Goal: Task Accomplishment & Management: Manage account settings

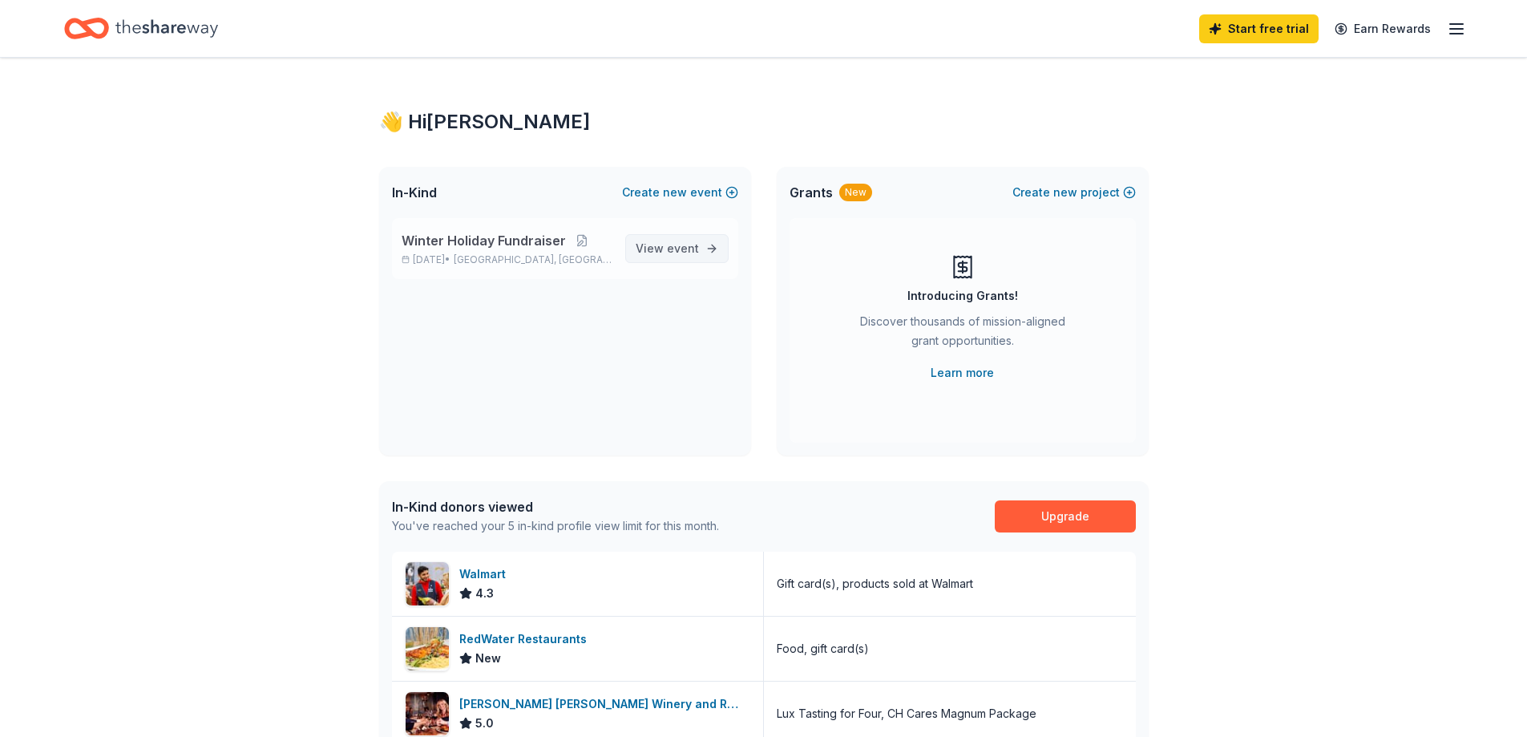
click at [652, 255] on span "View event" at bounding box center [667, 248] width 63 height 19
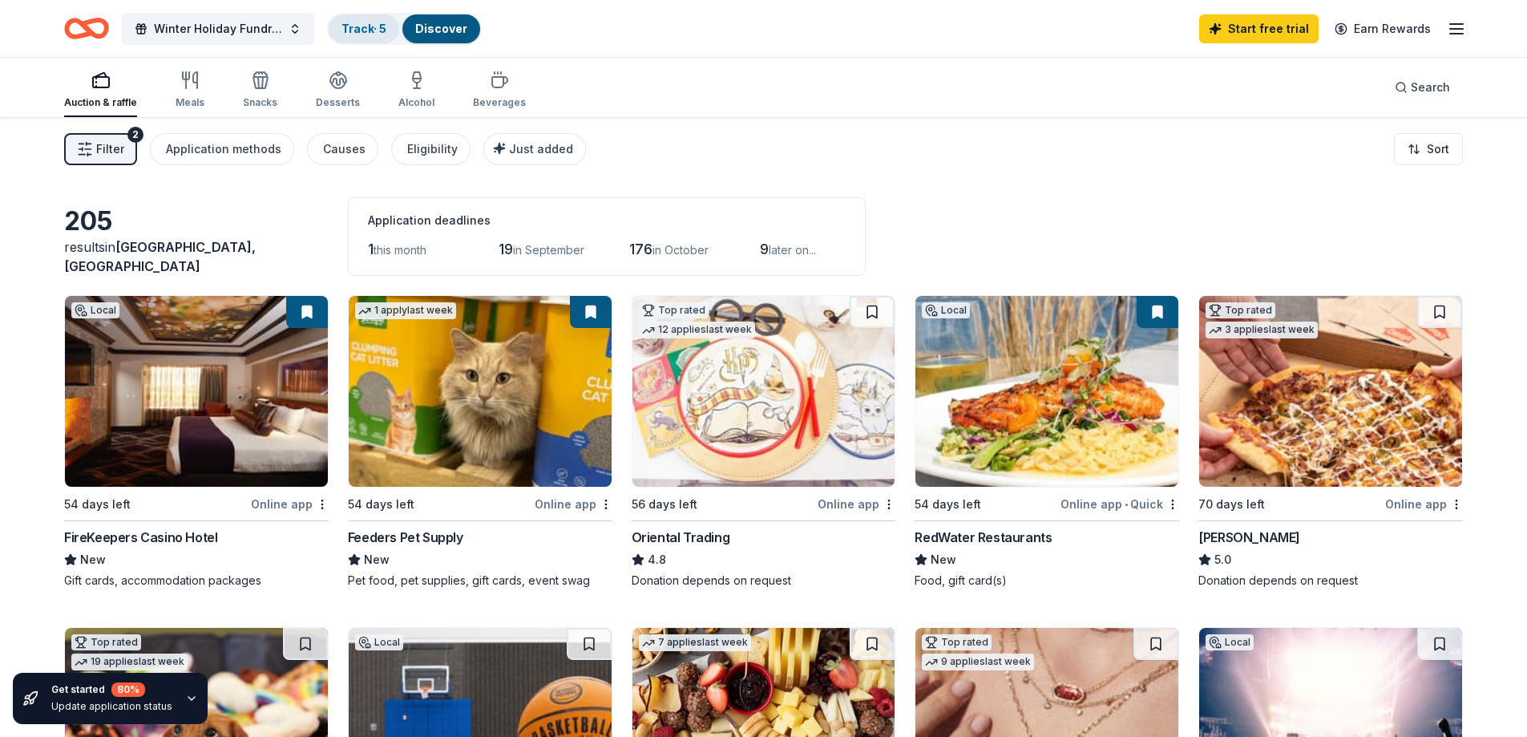
click at [370, 29] on link "Track · 5" at bounding box center [364, 29] width 45 height 14
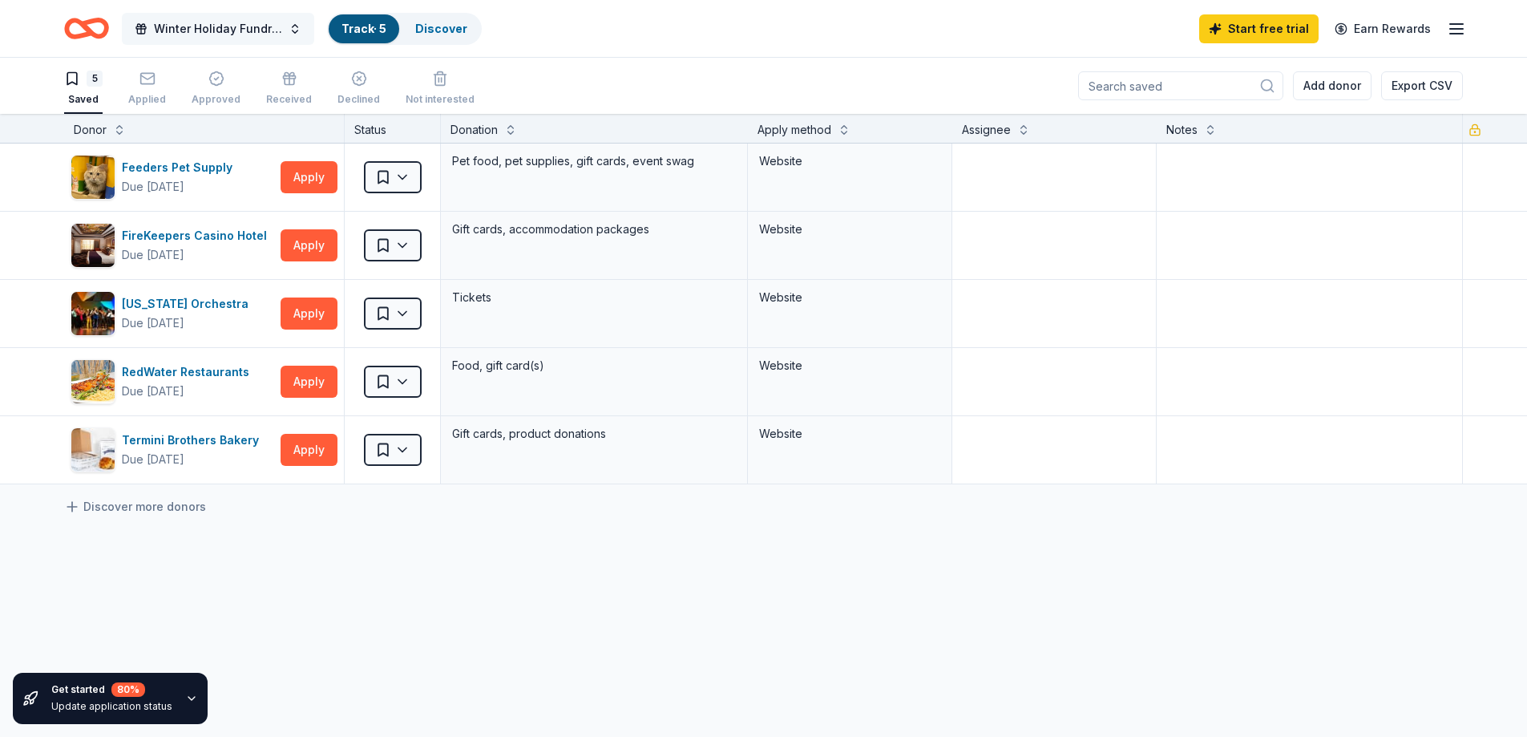
click at [201, 28] on span "Winter Holiday Fundraiser" at bounding box center [218, 28] width 128 height 19
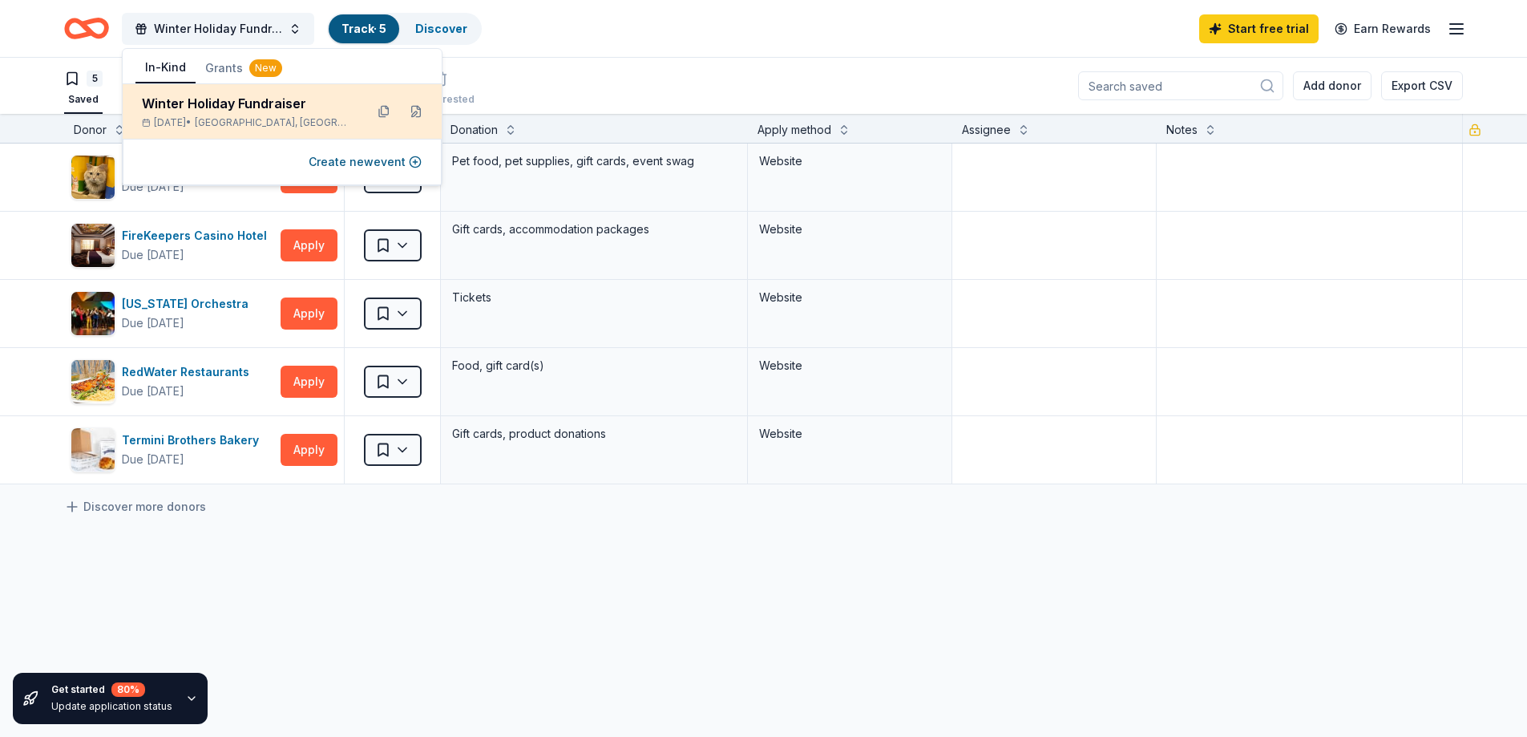
click at [206, 98] on div "Winter Holiday Fundraiser" at bounding box center [247, 103] width 210 height 19
click at [294, 107] on div "Winter Holiday Fundraiser" at bounding box center [247, 103] width 210 height 19
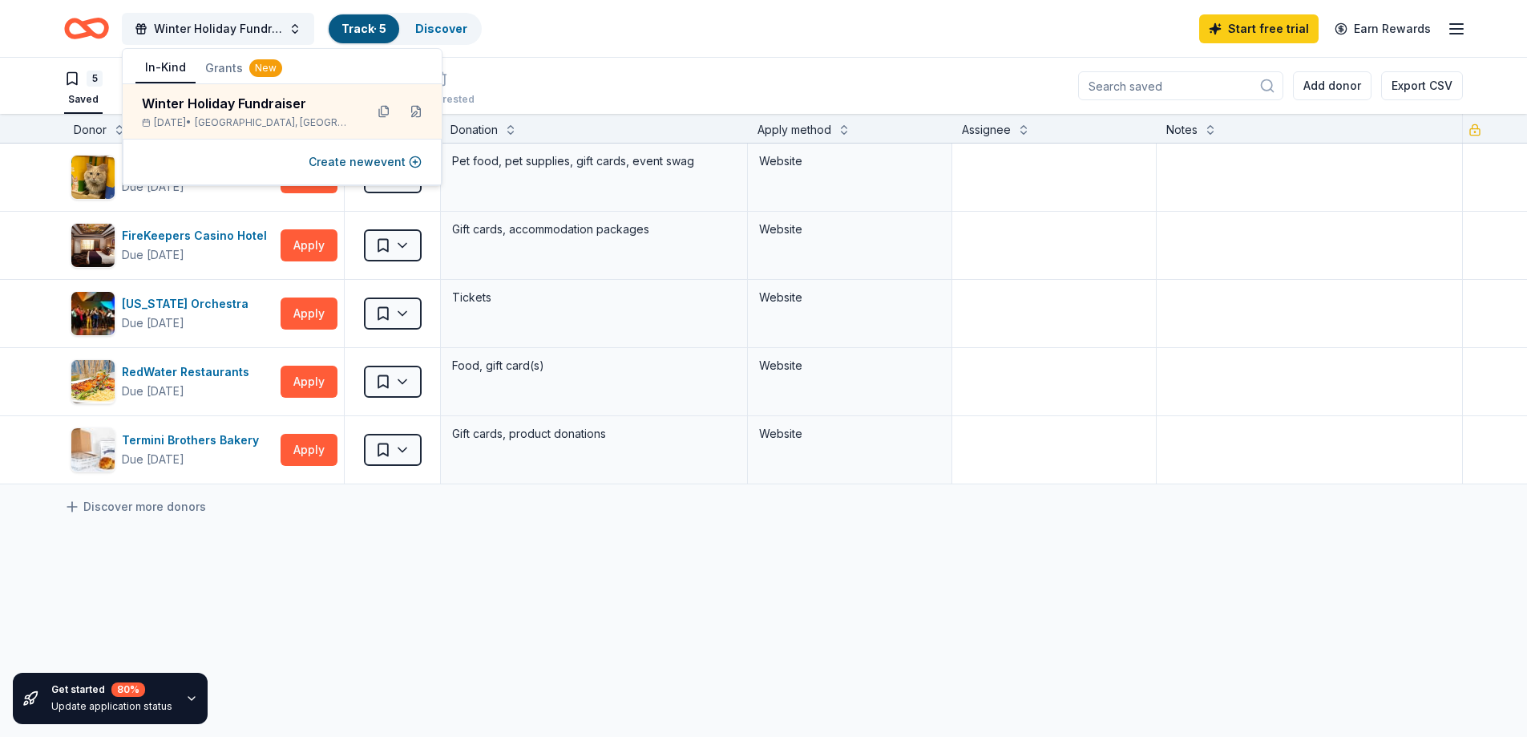
click at [510, 74] on div "5 Saved Applied Approved Received Declined Not interested Add donor Export CSV" at bounding box center [763, 86] width 1399 height 56
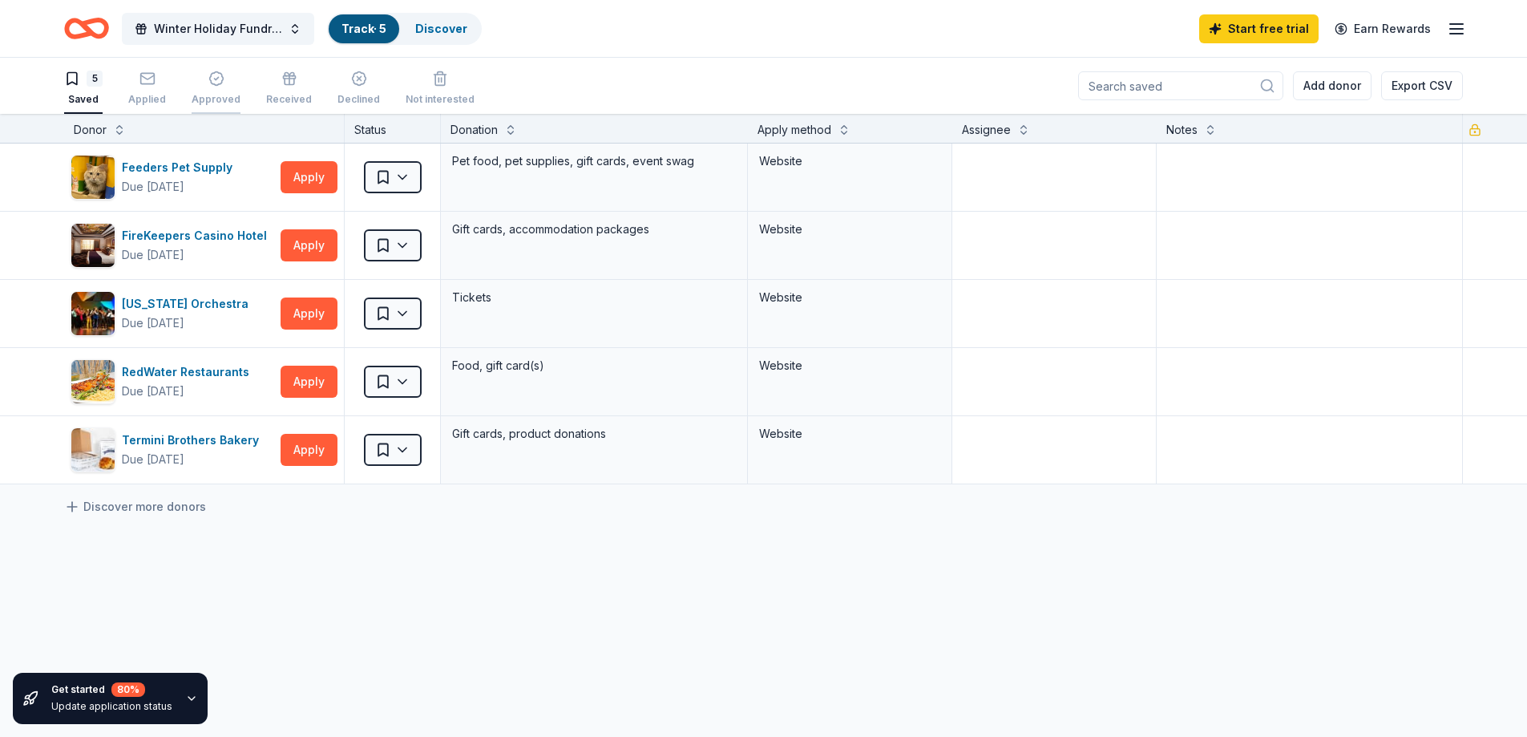
click at [218, 86] on icon "button" at bounding box center [216, 79] width 16 height 16
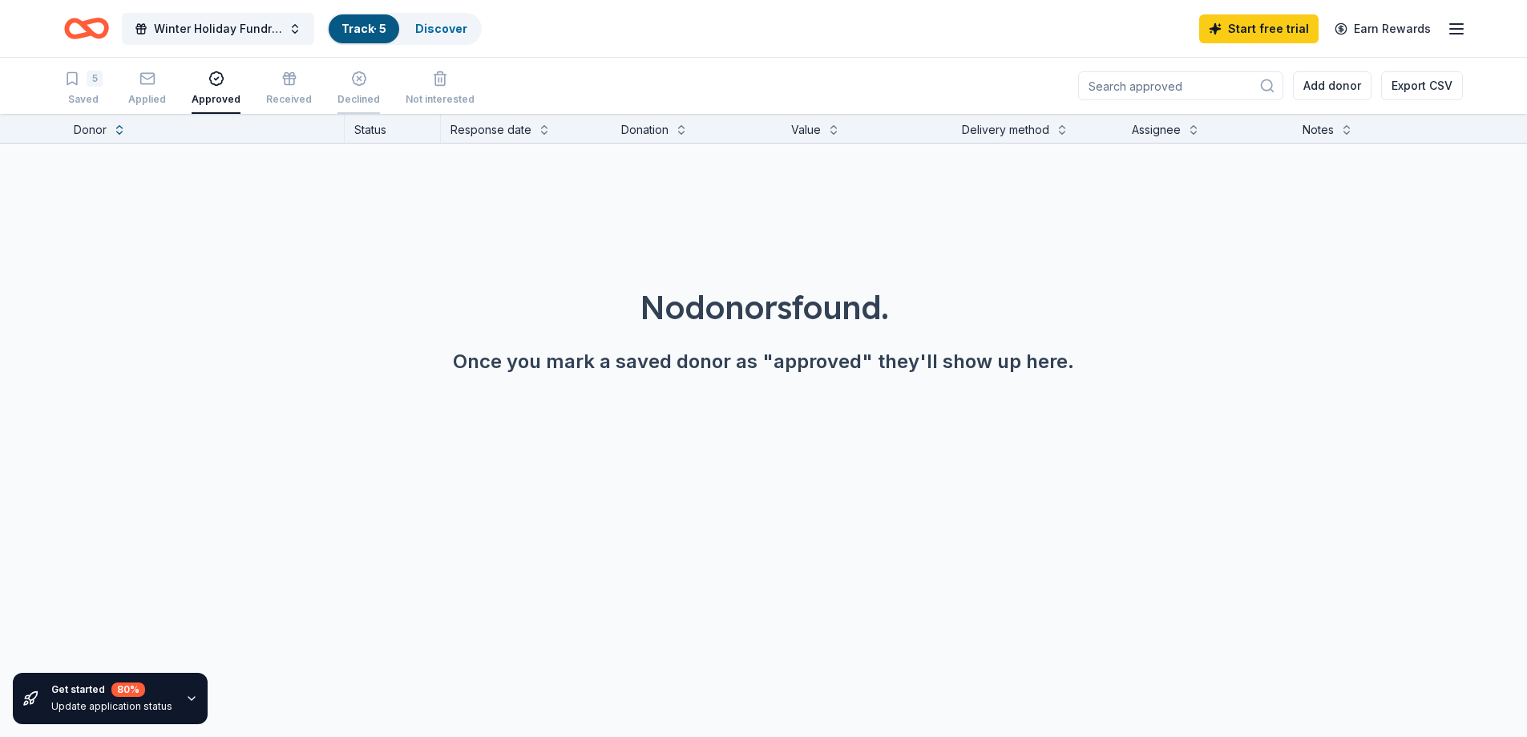
click at [339, 91] on div "Declined" at bounding box center [359, 88] width 42 height 35
click at [285, 91] on div "Received" at bounding box center [289, 88] width 46 height 35
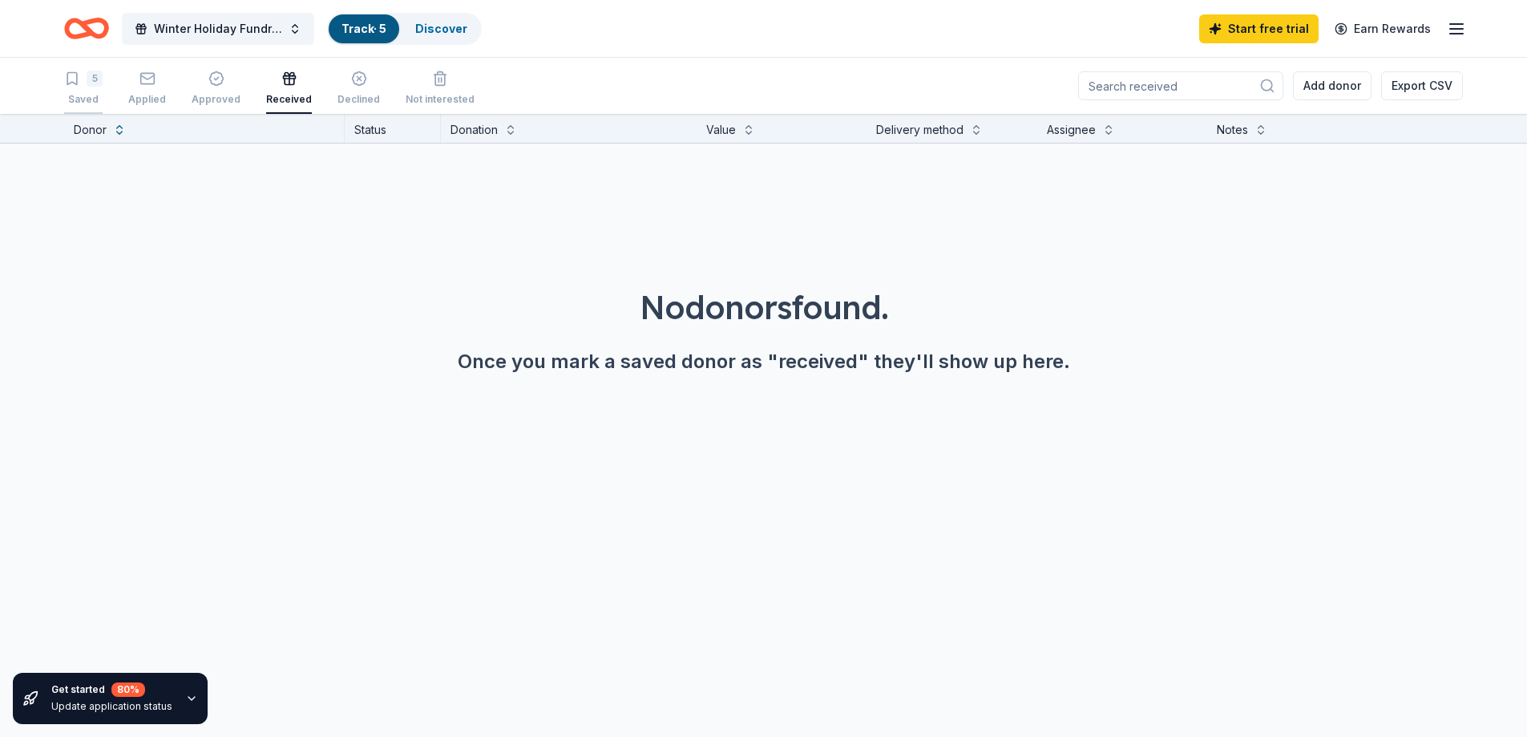
click at [95, 74] on div "5" at bounding box center [95, 79] width 16 height 16
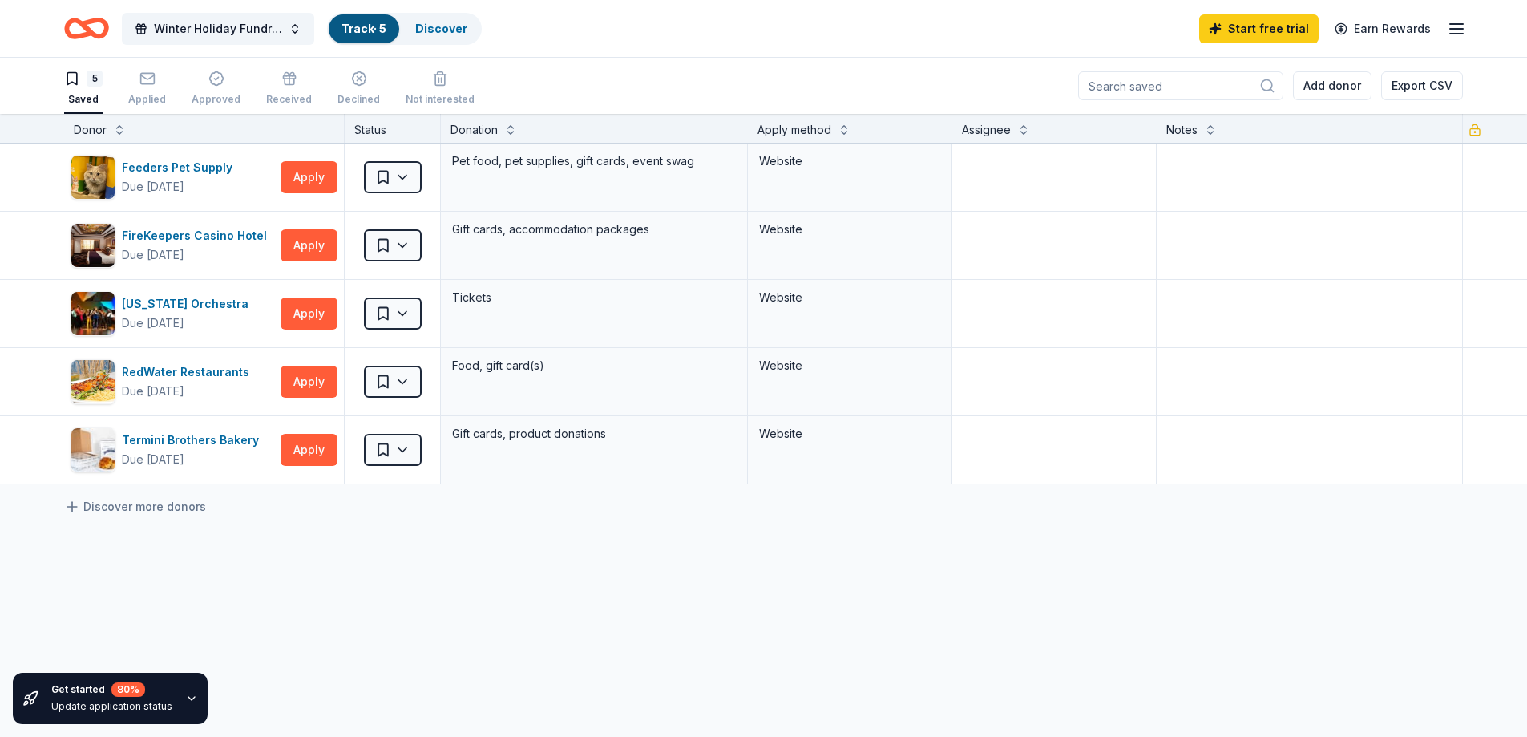
click at [88, 23] on icon "Home" at bounding box center [94, 28] width 25 height 16
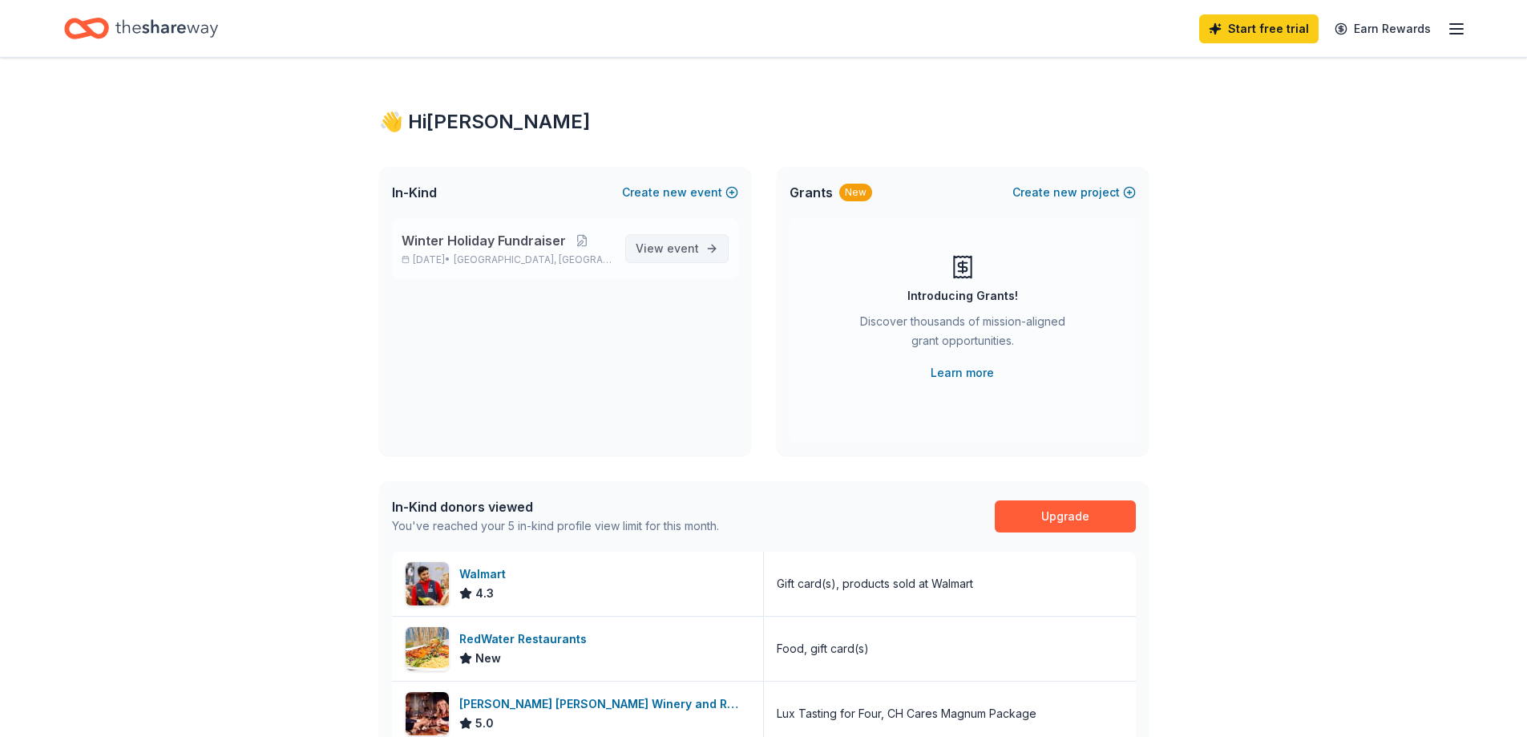
click at [692, 249] on span "event" at bounding box center [683, 248] width 32 height 14
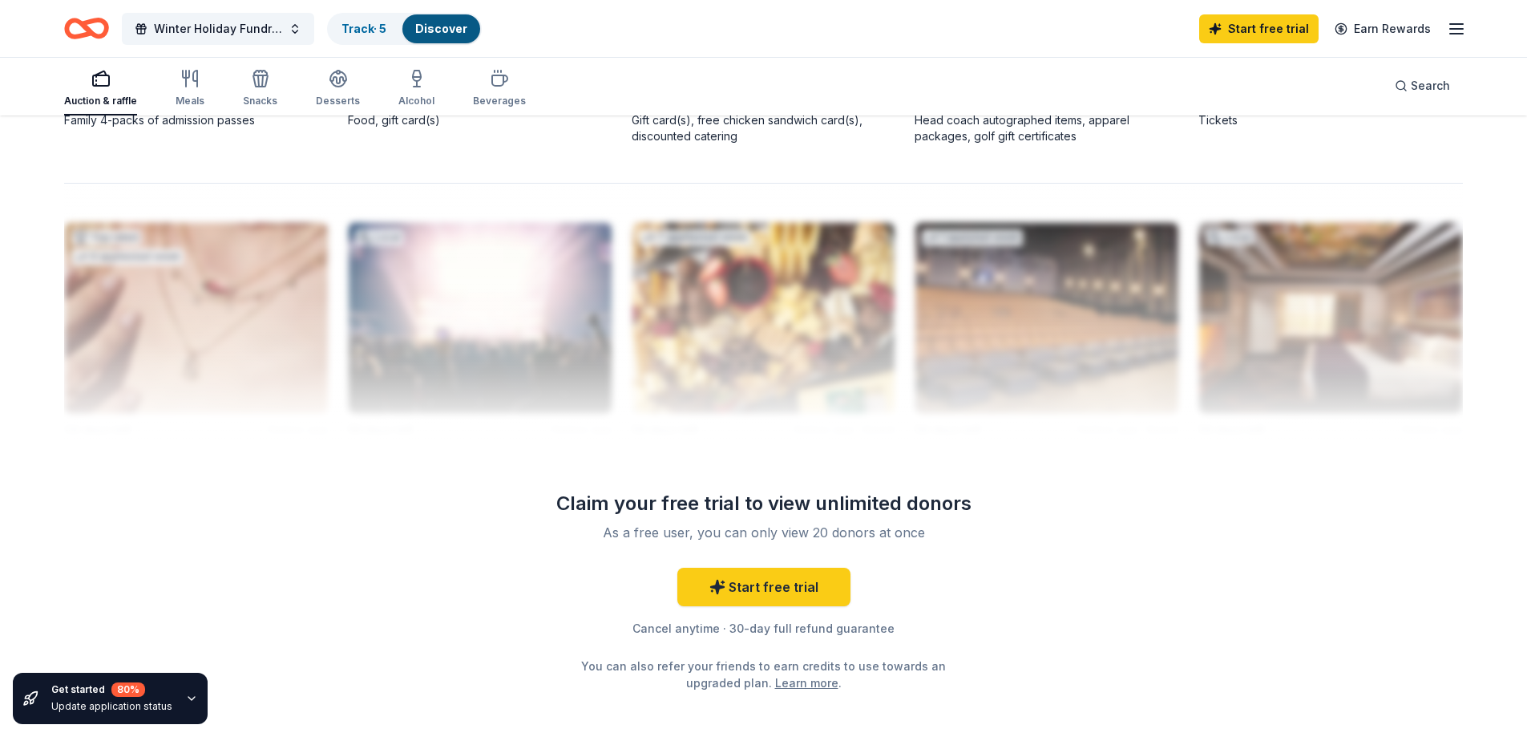
scroll to position [1577, 0]
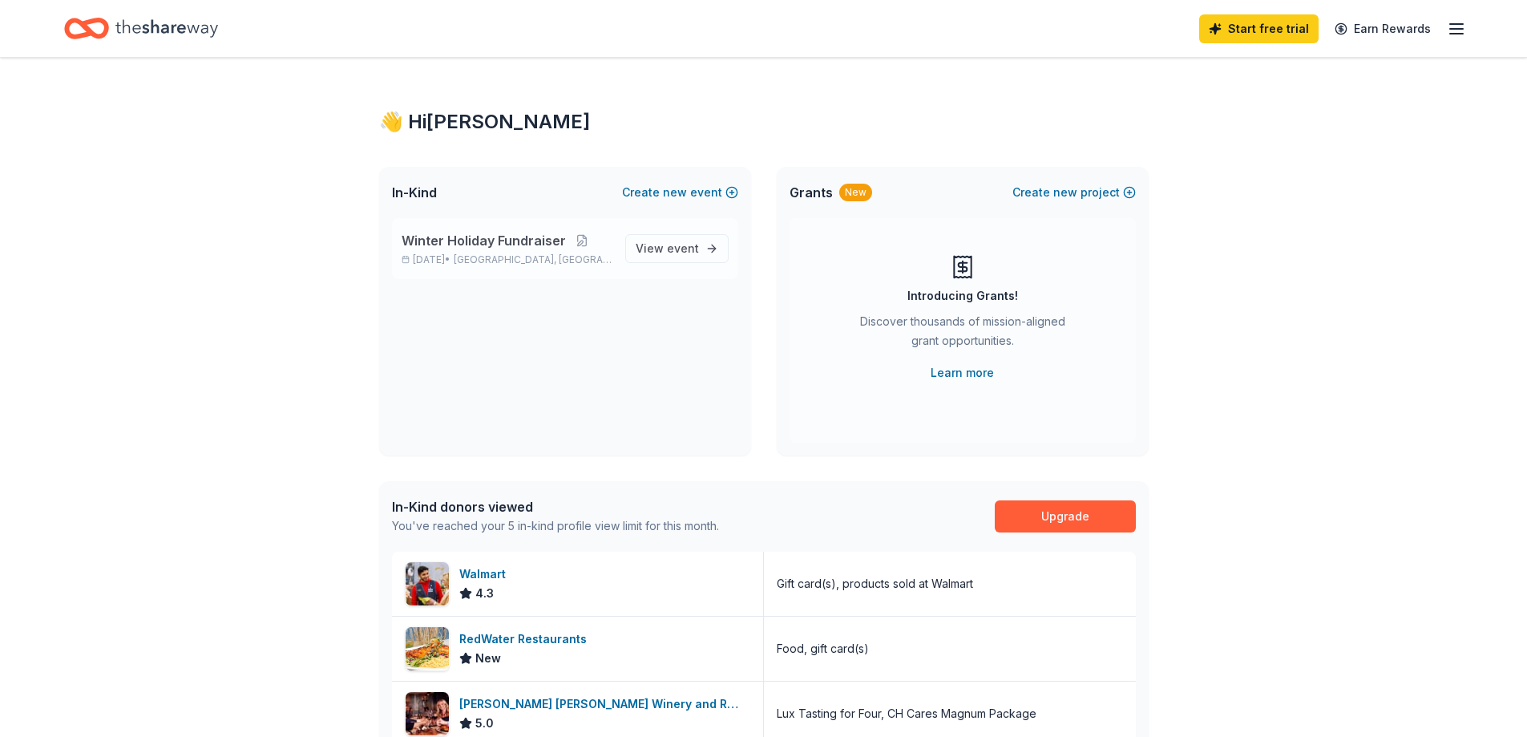
click at [522, 255] on span "[GEOGRAPHIC_DATA], [GEOGRAPHIC_DATA]" at bounding box center [533, 259] width 158 height 13
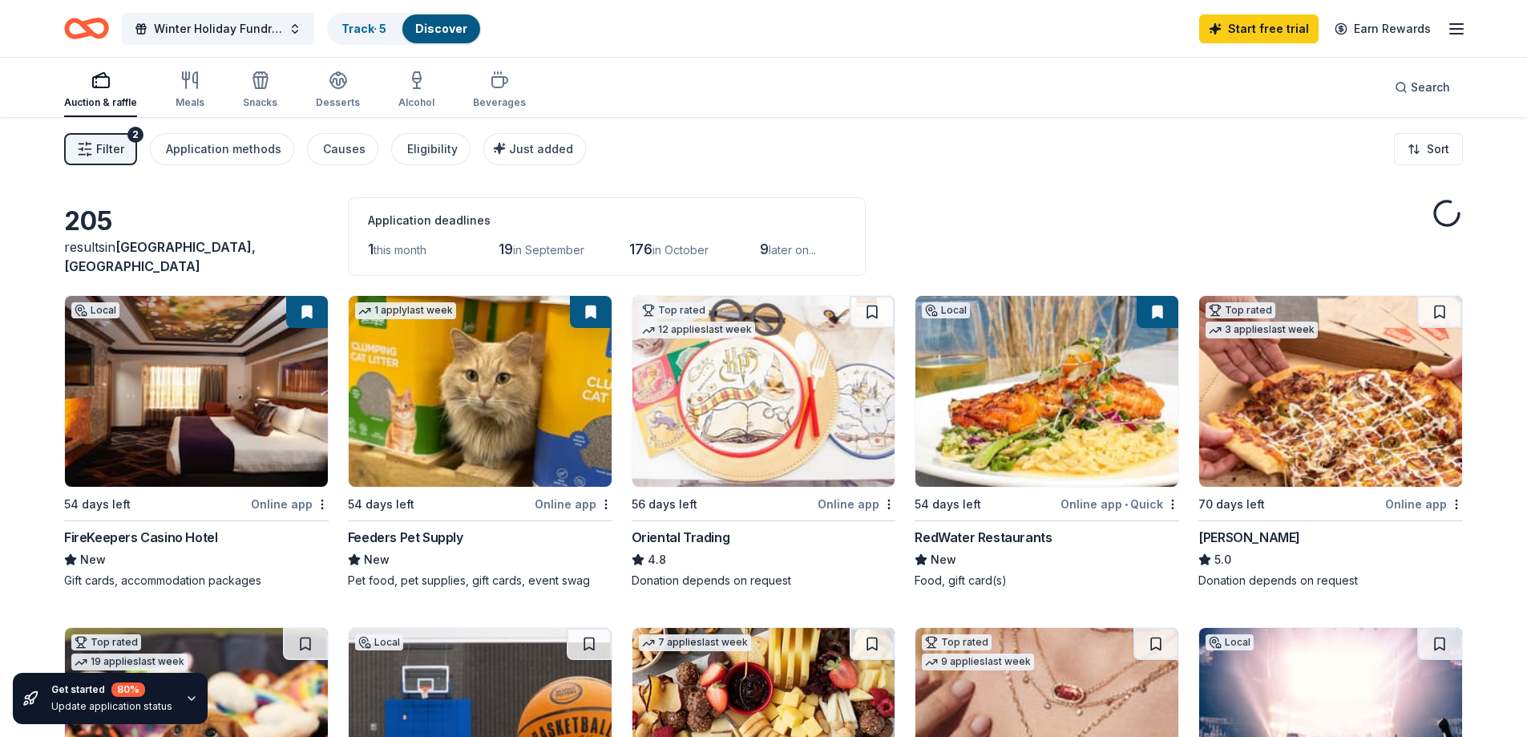
drag, startPoint x: 510, startPoint y: 260, endPoint x: 1024, endPoint y: 194, distance: 518.1
click at [272, 21] on span "Winter Holiday Fundraiser" at bounding box center [218, 28] width 128 height 19
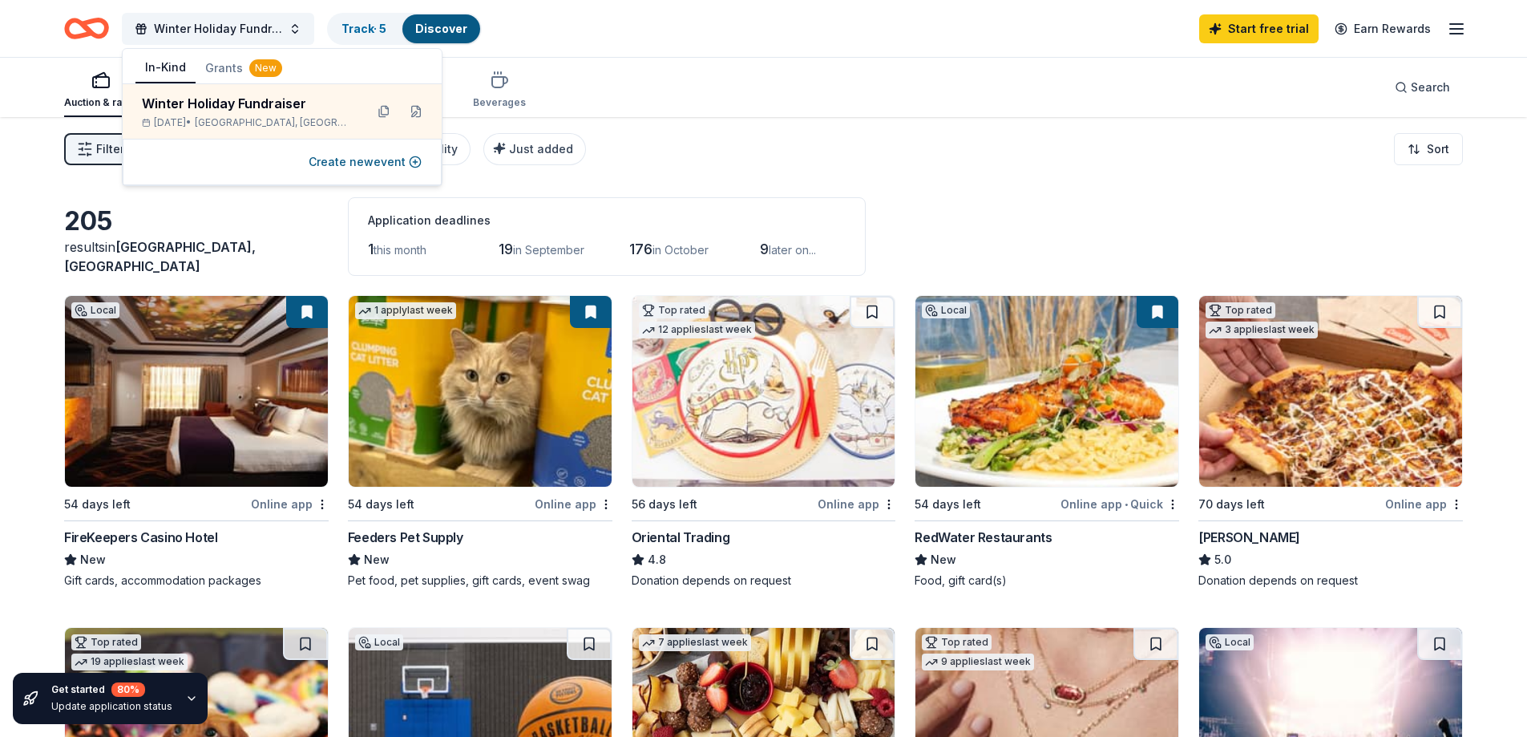
click at [1134, 126] on div "Filter 2 Application methods Causes Eligibility Just added Sort" at bounding box center [763, 149] width 1527 height 64
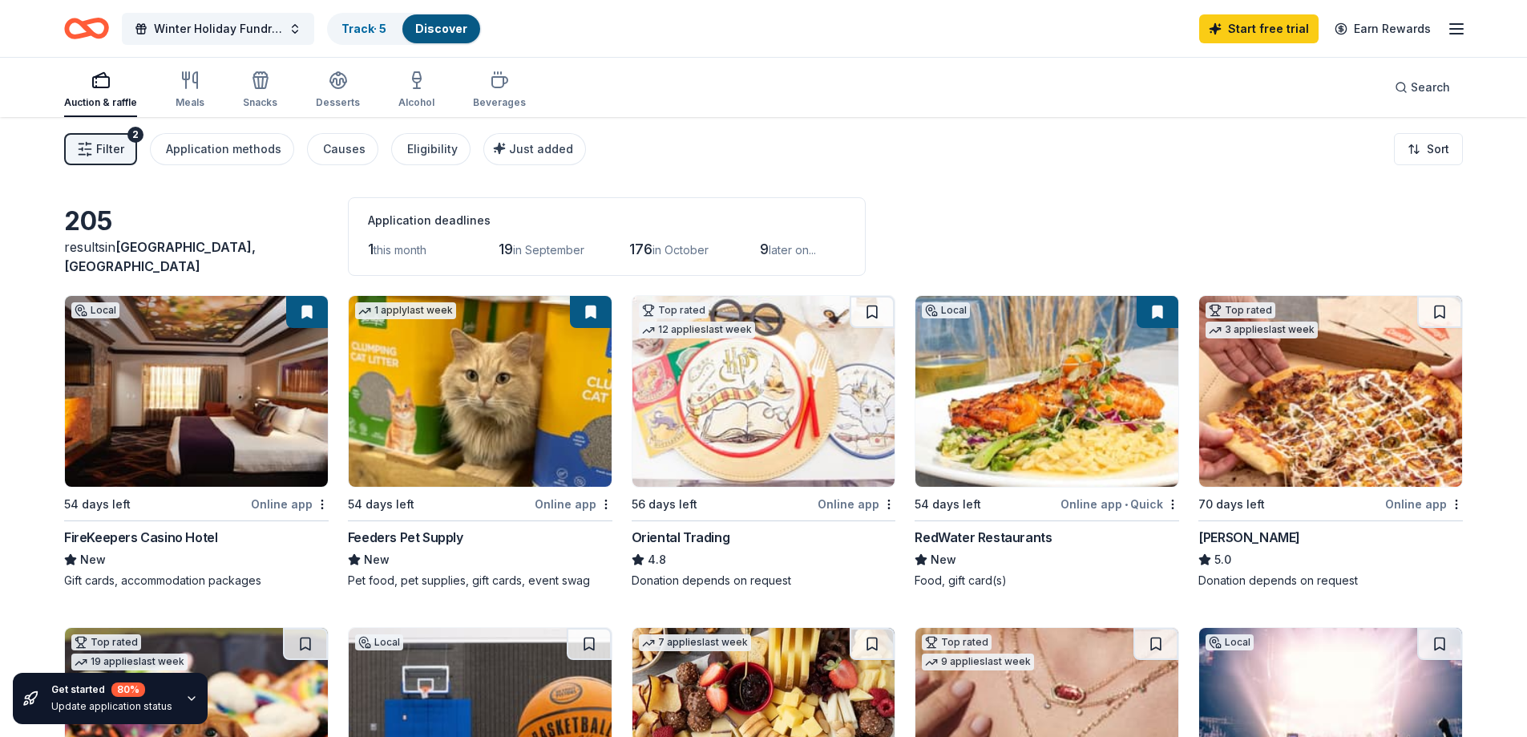
click at [1452, 31] on icon "button" at bounding box center [1456, 28] width 19 height 19
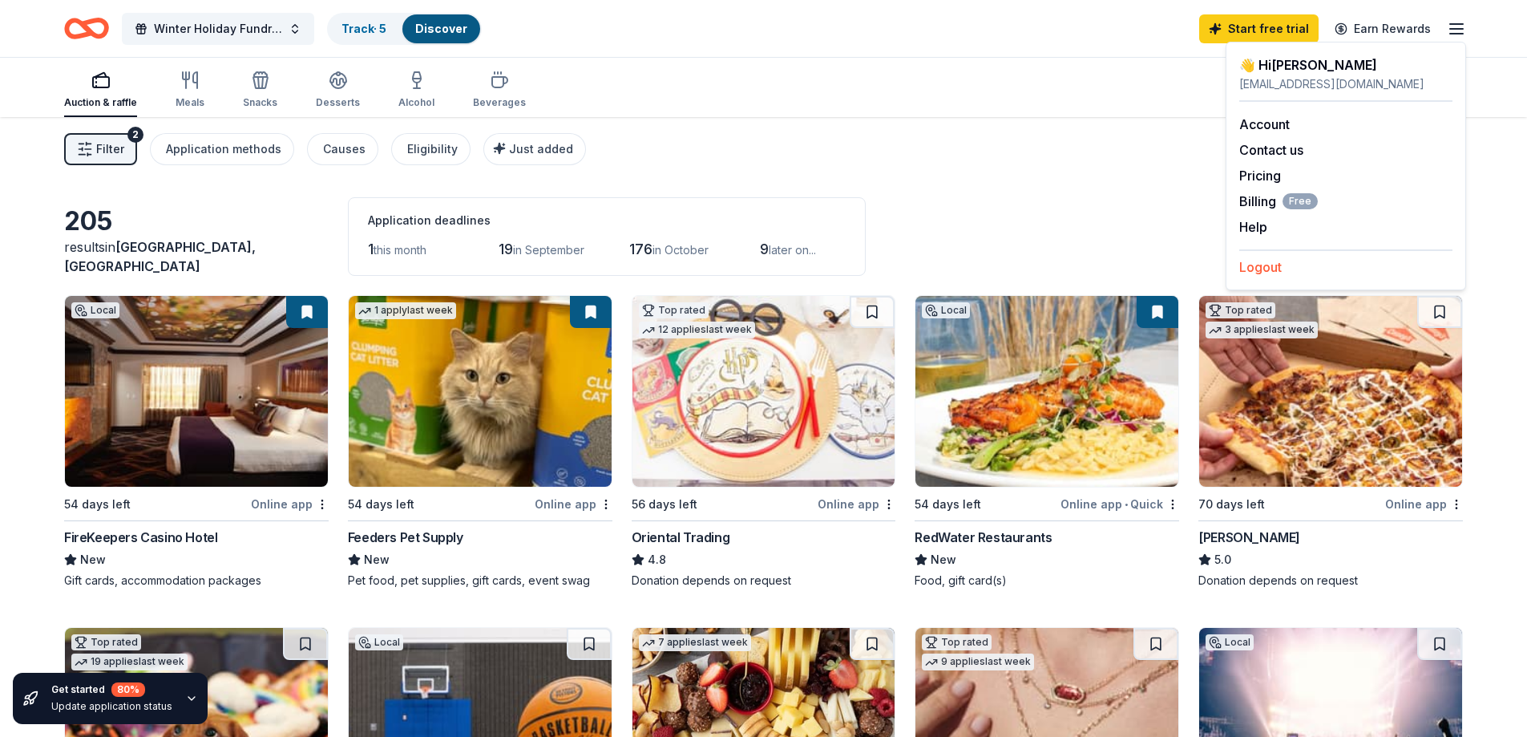
click at [1266, 273] on button "Logout" at bounding box center [1260, 266] width 42 height 19
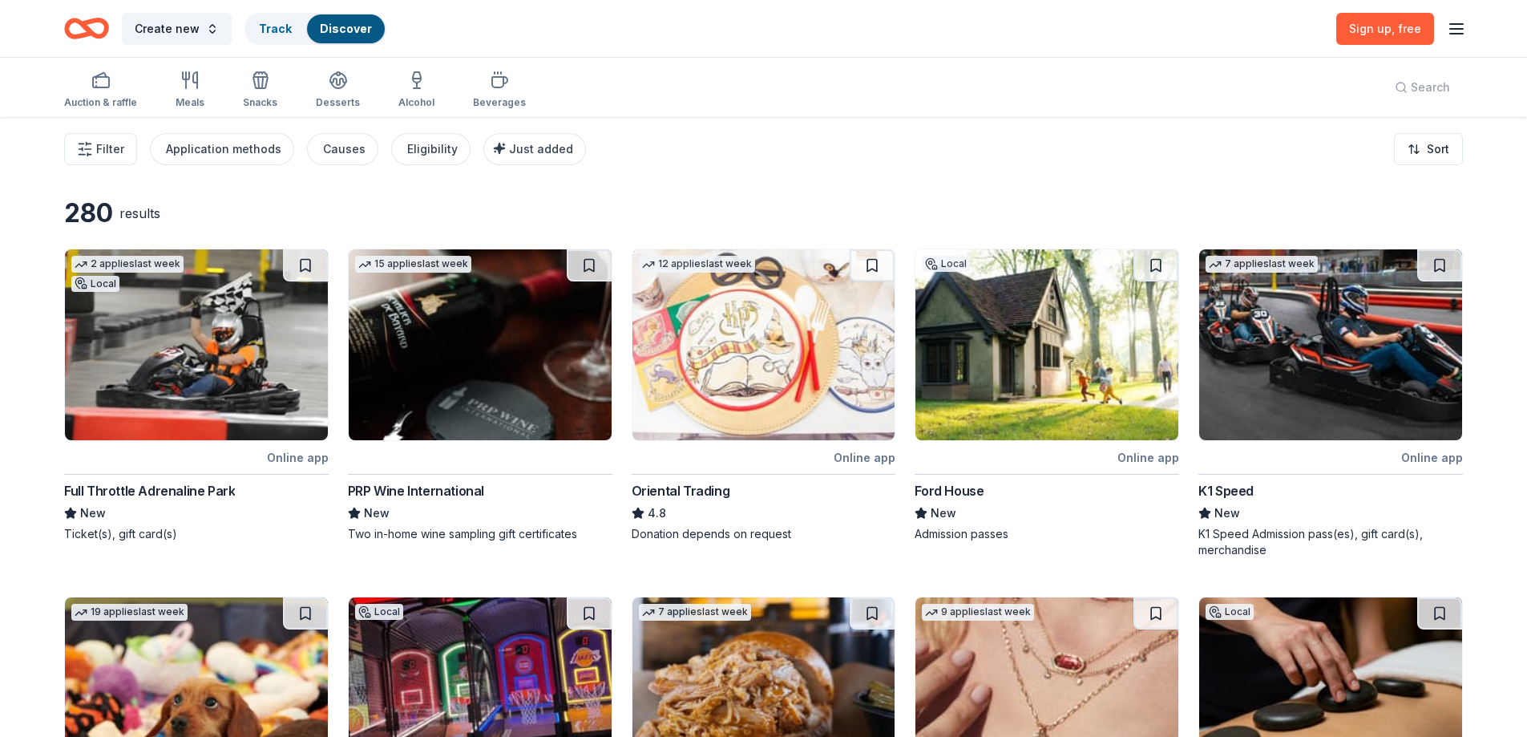
click at [1467, 32] on div "Create new Track Discover Sign up , free" at bounding box center [763, 28] width 1527 height 57
click at [1463, 34] on line "button" at bounding box center [1456, 34] width 13 height 0
click at [1286, 166] on div "Product Resources Pricing Log in" at bounding box center [1346, 111] width 241 height 138
click at [1263, 159] on button "Log in" at bounding box center [1257, 156] width 37 height 19
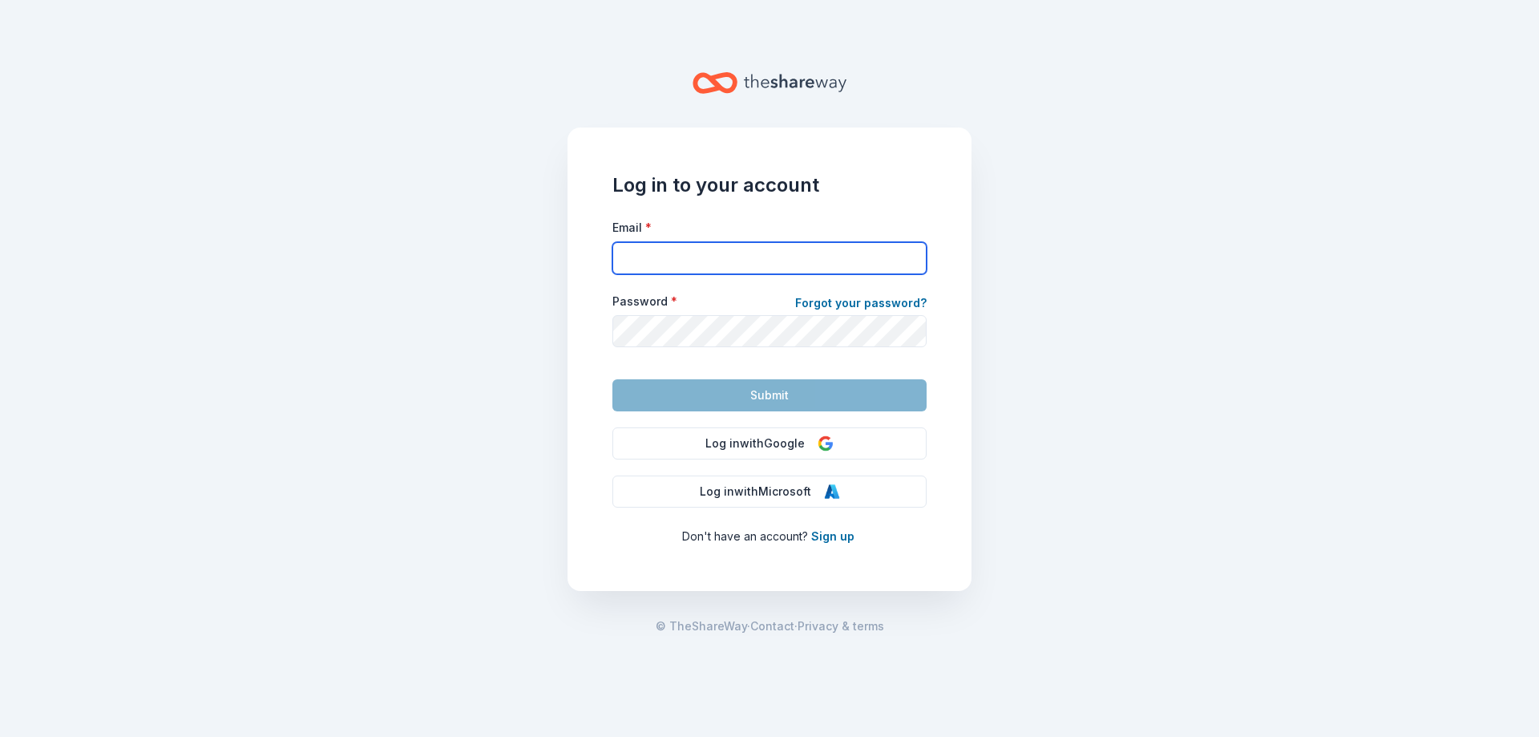
click at [638, 259] on input "Email *" at bounding box center [769, 258] width 314 height 32
click at [633, 265] on input "Email *" at bounding box center [769, 258] width 314 height 32
type input "[EMAIL_ADDRESS][DOMAIN_NAME]"
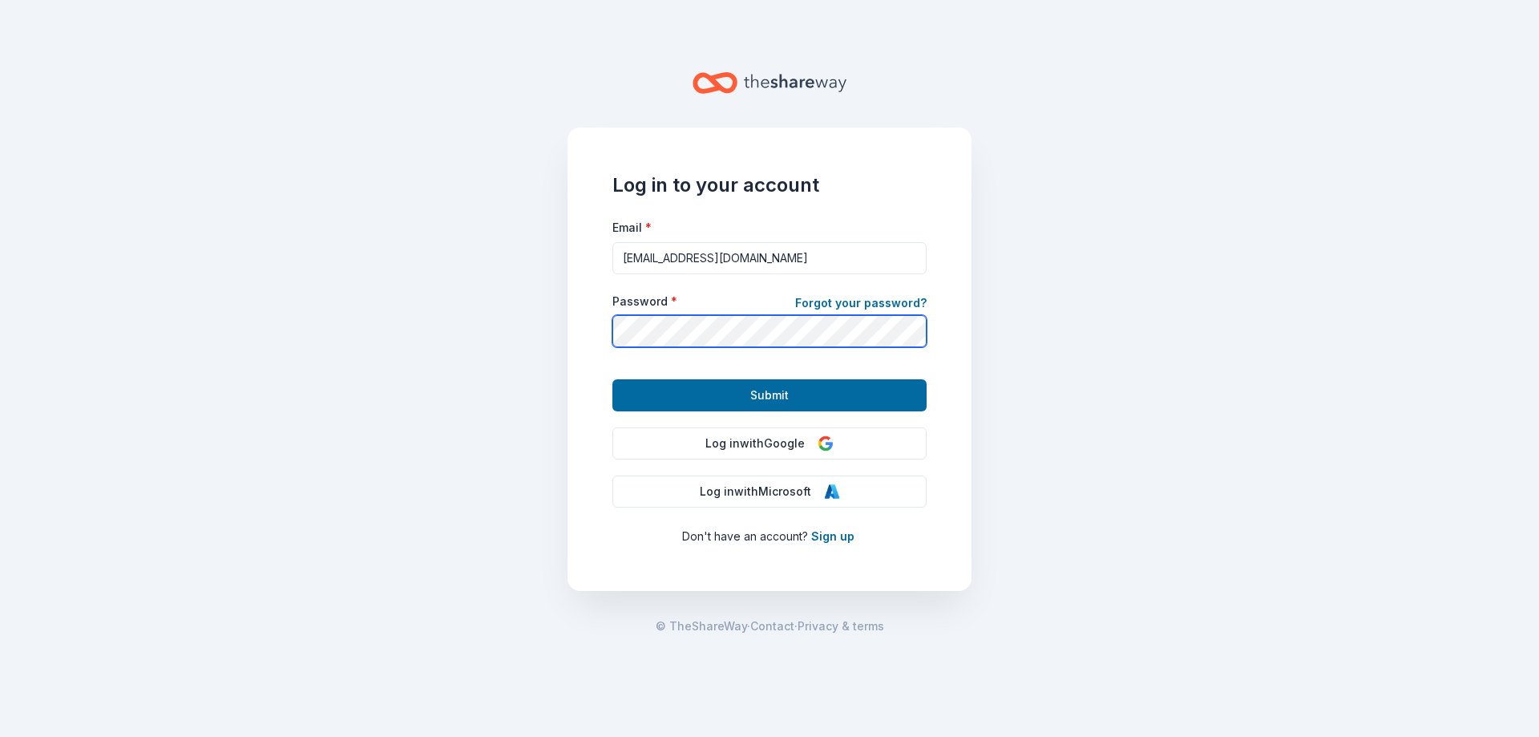
click at [612, 379] on button "Submit" at bounding box center [769, 395] width 314 height 32
